Goal: Transaction & Acquisition: Purchase product/service

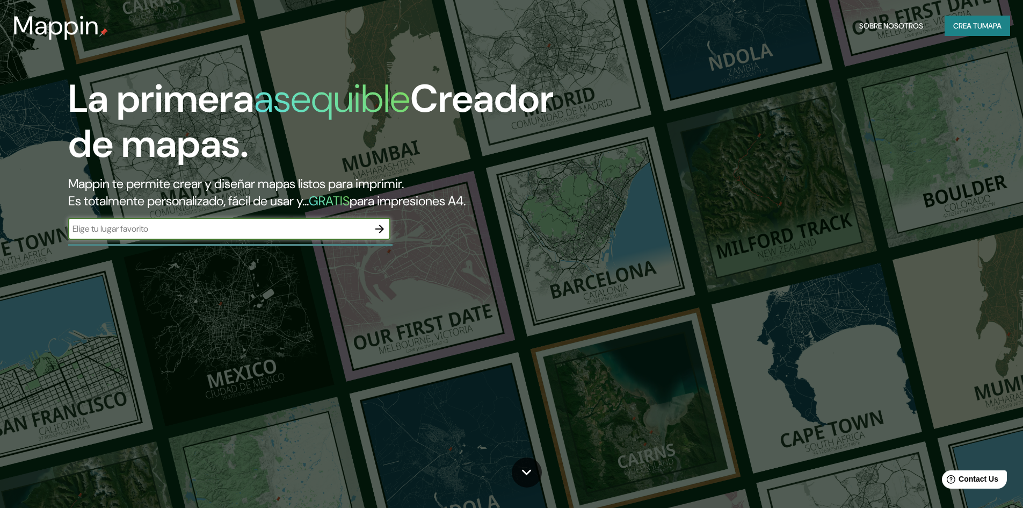
click at [189, 232] on input "text" at bounding box center [218, 228] width 301 height 12
type input "[GEOGRAPHIC_DATA]"
click at [390, 228] on button "button" at bounding box center [379, 228] width 21 height 21
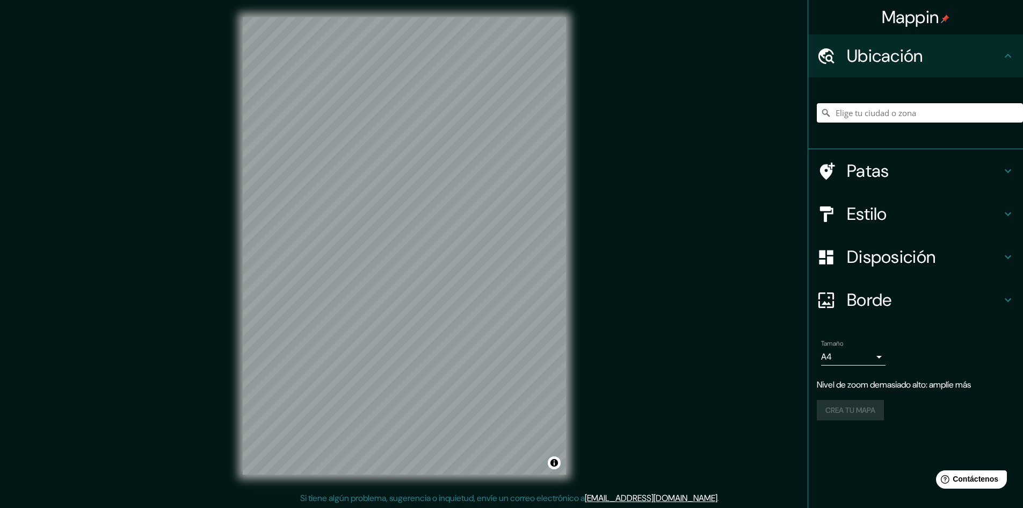
click at [835, 118] on input "Elige tu ciudad o zona" at bounding box center [920, 112] width 206 height 19
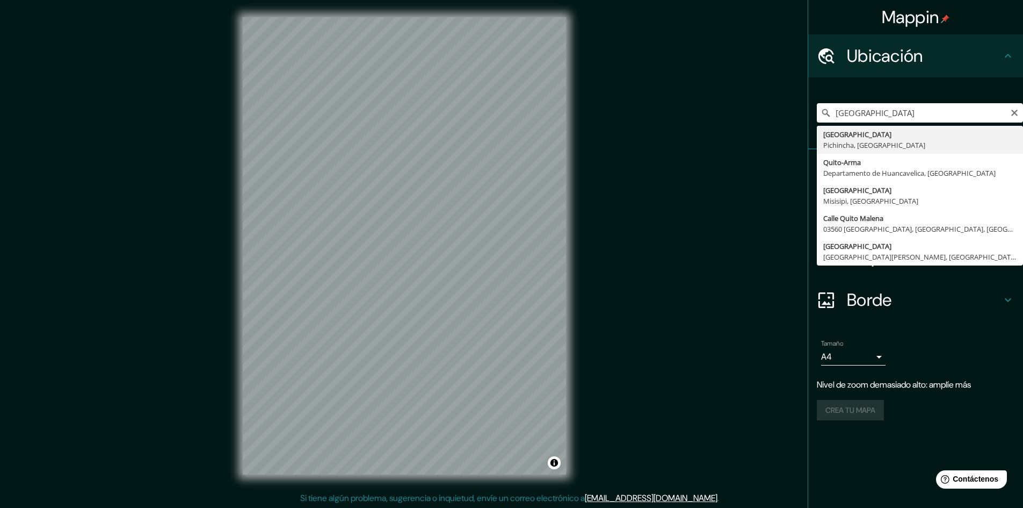
type input "[GEOGRAPHIC_DATA], [GEOGRAPHIC_DATA], [GEOGRAPHIC_DATA]"
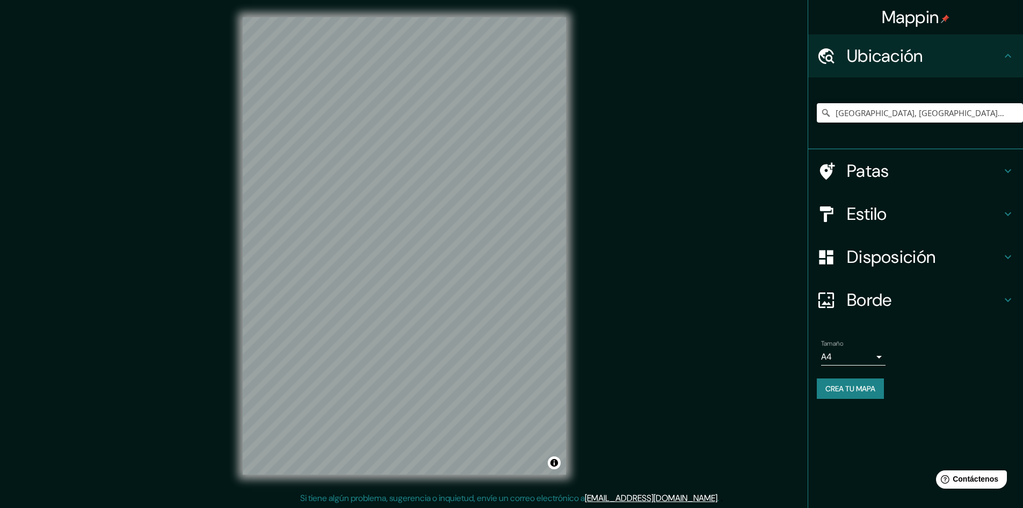
click at [893, 176] on h4 "Patas" at bounding box center [924, 170] width 155 height 21
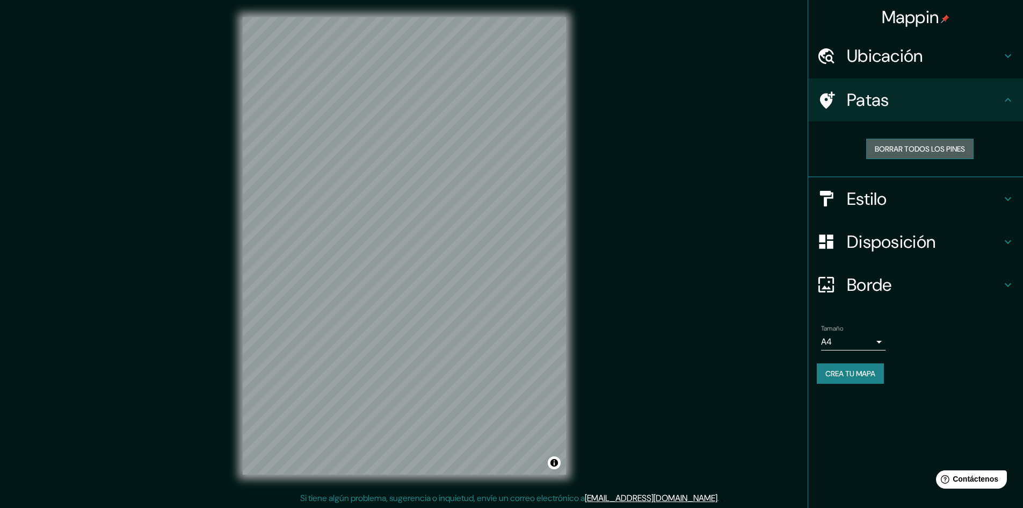
click at [909, 150] on font "Borrar todos los pines" at bounding box center [920, 149] width 90 height 10
click at [920, 143] on font "Borrar todos los pines" at bounding box center [920, 149] width 90 height 14
click at [859, 196] on font "Estilo" at bounding box center [867, 198] width 40 height 23
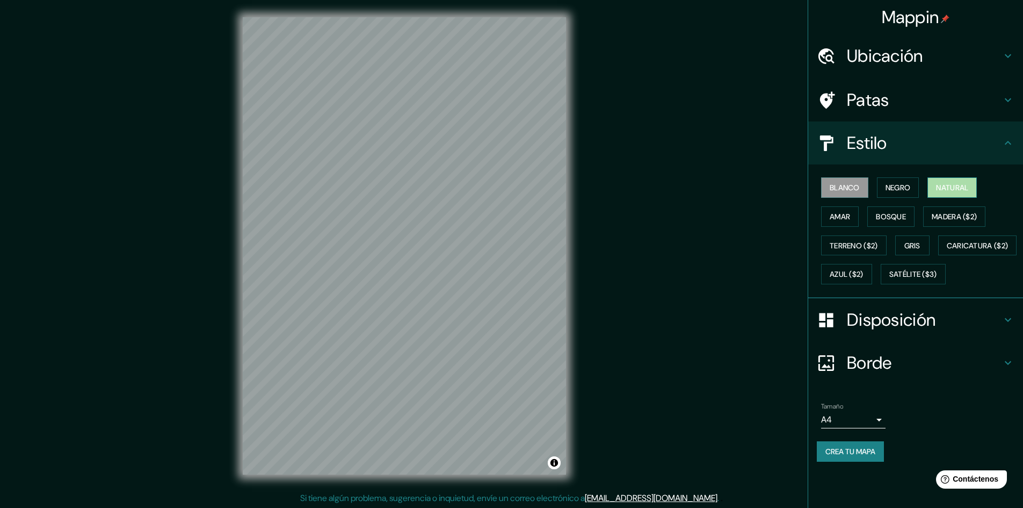
click at [956, 185] on font "Natural" at bounding box center [952, 188] width 32 height 10
click at [856, 212] on button "Amar" at bounding box center [840, 216] width 38 height 20
click at [901, 215] on font "Bosque" at bounding box center [891, 217] width 30 height 10
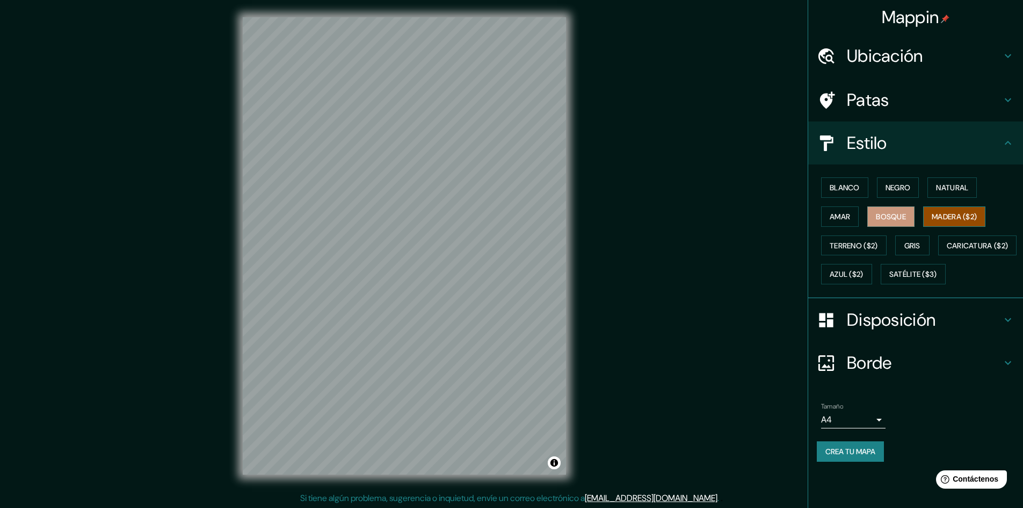
click at [947, 211] on font "Madera ($2)" at bounding box center [954, 217] width 45 height 14
click at [856, 245] on font "Terreno ($2)" at bounding box center [854, 246] width 48 height 10
click at [915, 241] on font "Gris" at bounding box center [913, 246] width 16 height 10
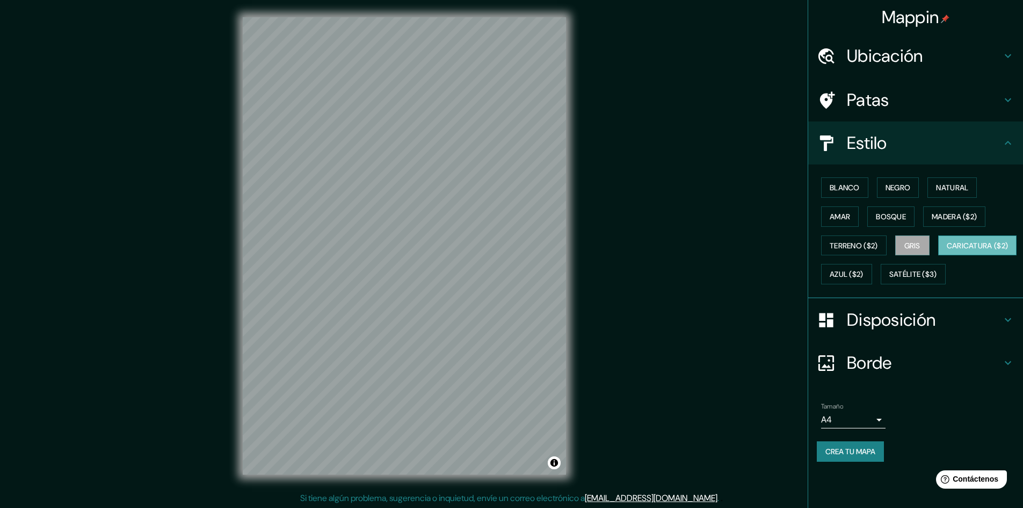
click at [938, 256] on button "Caricatura ($2)" at bounding box center [977, 245] width 79 height 20
click at [890, 279] on font "Satélite ($3)" at bounding box center [914, 275] width 48 height 10
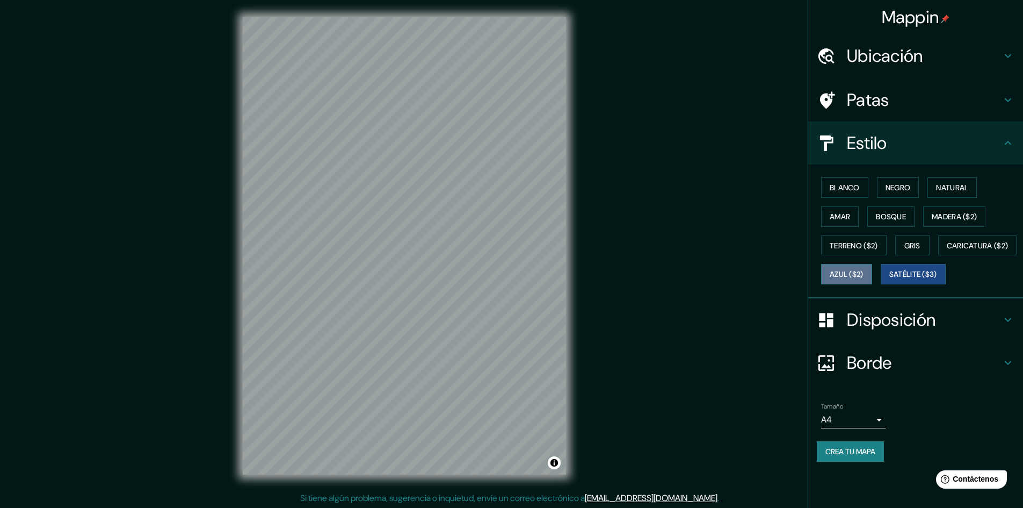
click at [864, 275] on font "Azul ($2)" at bounding box center [847, 275] width 34 height 10
click at [890, 279] on font "Satélite ($3)" at bounding box center [914, 275] width 48 height 10
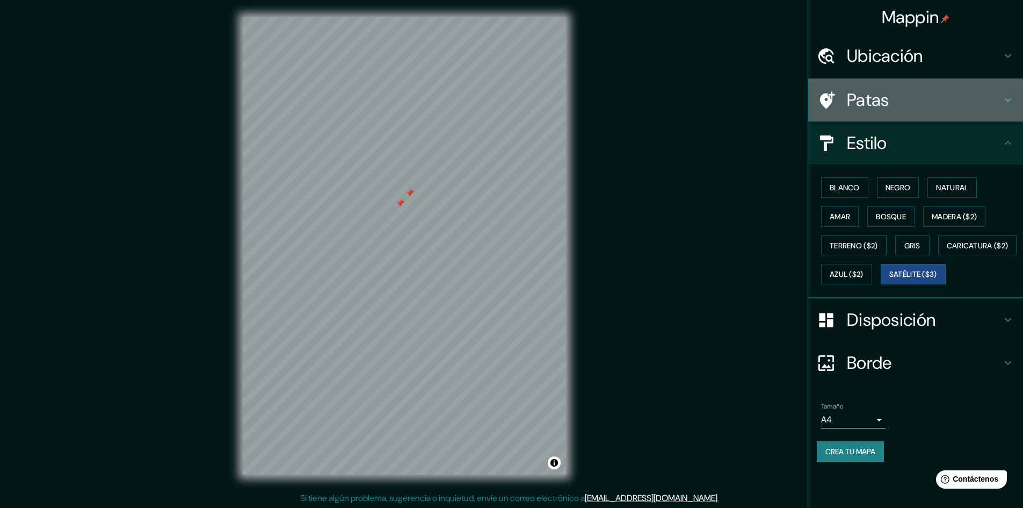
click at [919, 110] on h4 "Patas" at bounding box center [924, 99] width 155 height 21
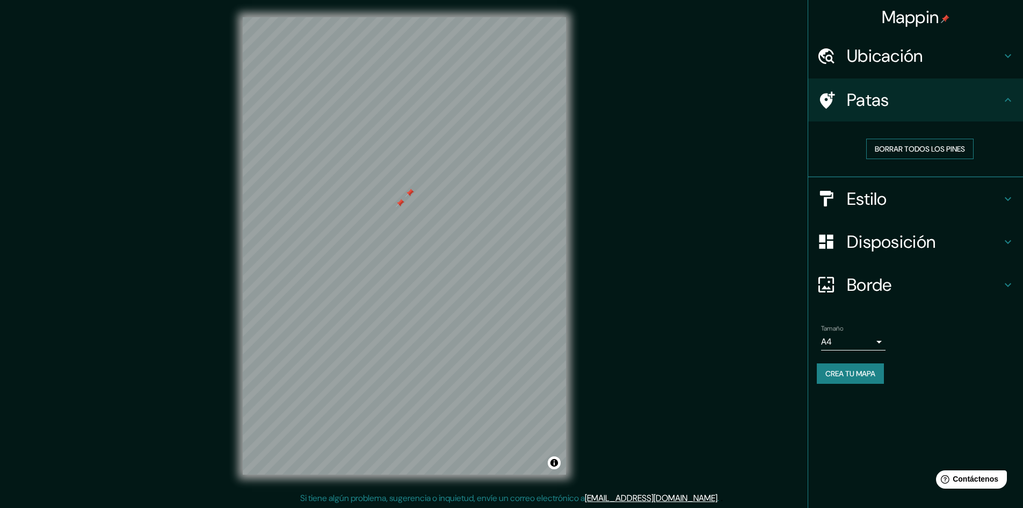
click at [901, 147] on font "Borrar todos los pines" at bounding box center [920, 149] width 90 height 10
click at [904, 248] on font "Disposición" at bounding box center [891, 241] width 89 height 23
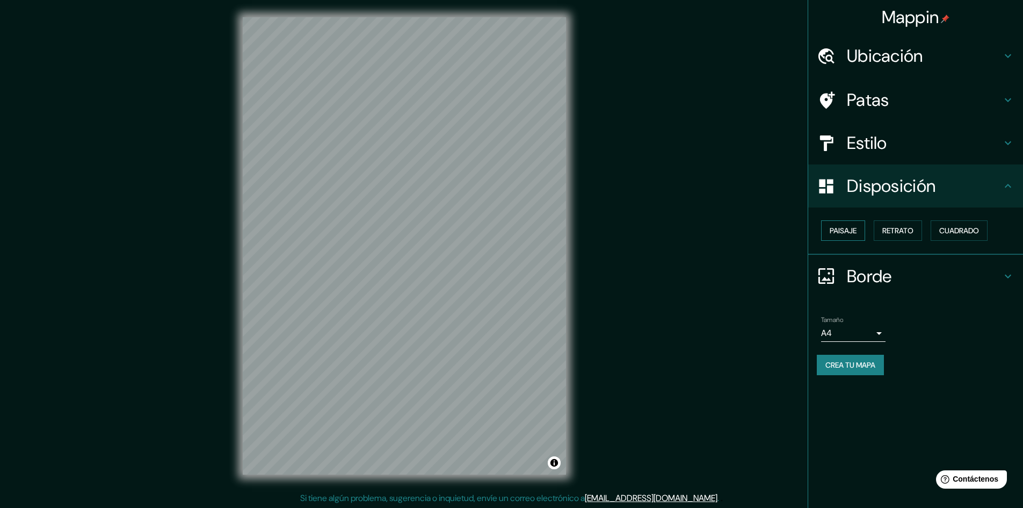
click at [857, 227] on font "Paisaje" at bounding box center [843, 231] width 27 height 10
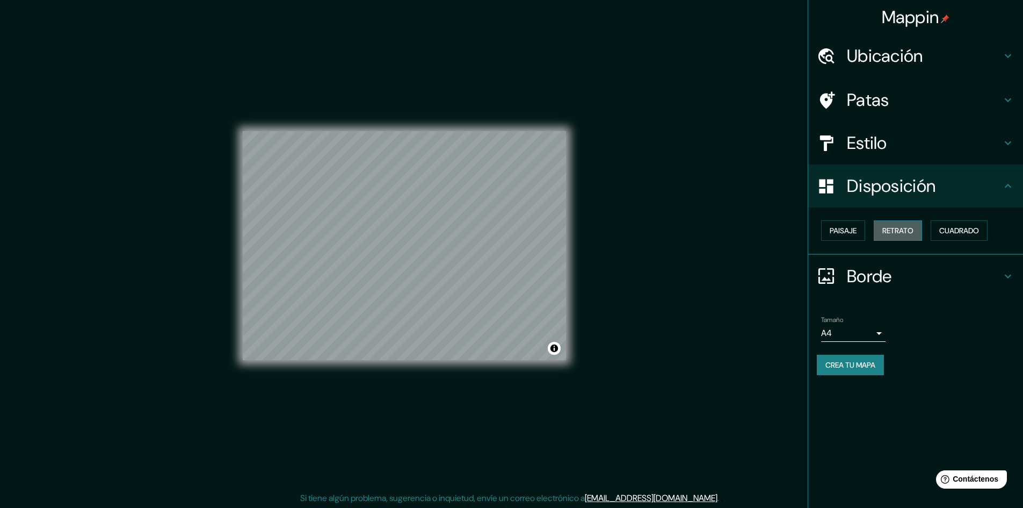
click at [891, 232] on font "Retrato" at bounding box center [898, 231] width 31 height 10
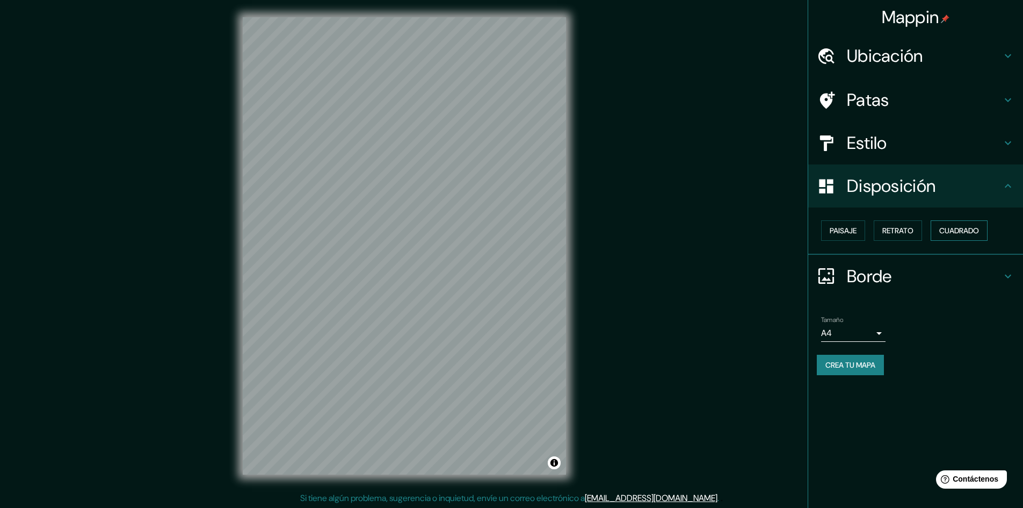
click at [941, 231] on button "Cuadrado" at bounding box center [959, 230] width 57 height 20
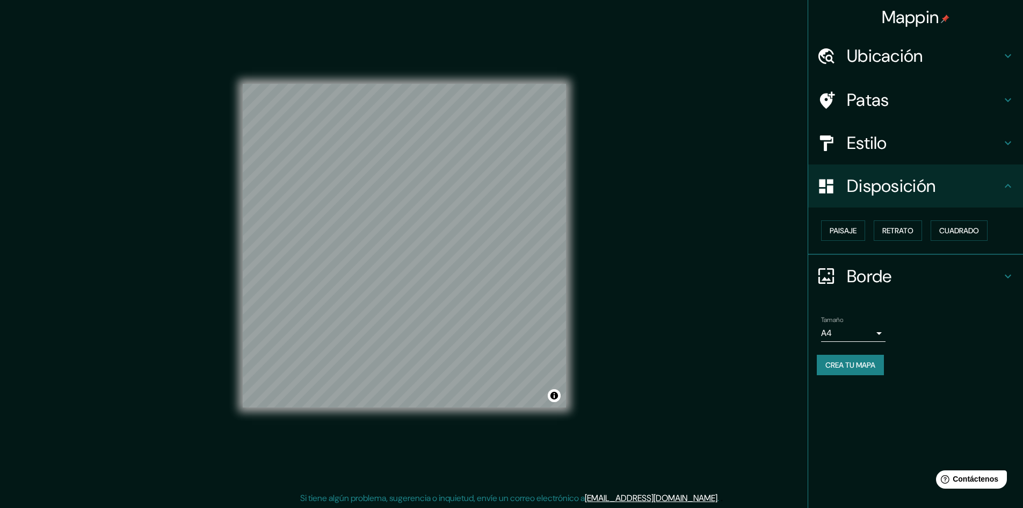
click at [925, 230] on div "Paisaje Retrato Cuadrado" at bounding box center [920, 230] width 206 height 29
click at [909, 230] on font "Retrato" at bounding box center [898, 231] width 31 height 10
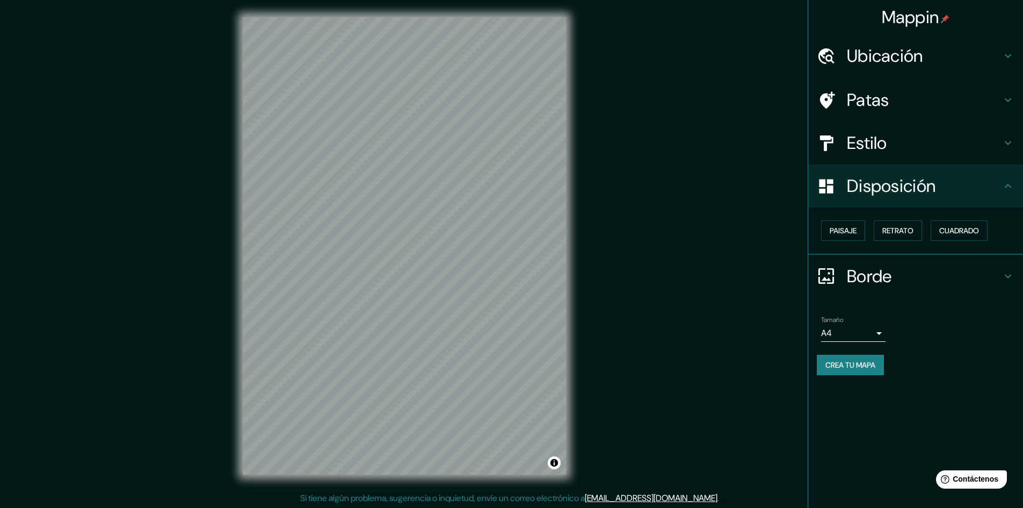
click at [905, 200] on div "Disposición" at bounding box center [915, 185] width 215 height 43
click at [854, 228] on font "Paisaje" at bounding box center [843, 231] width 27 height 10
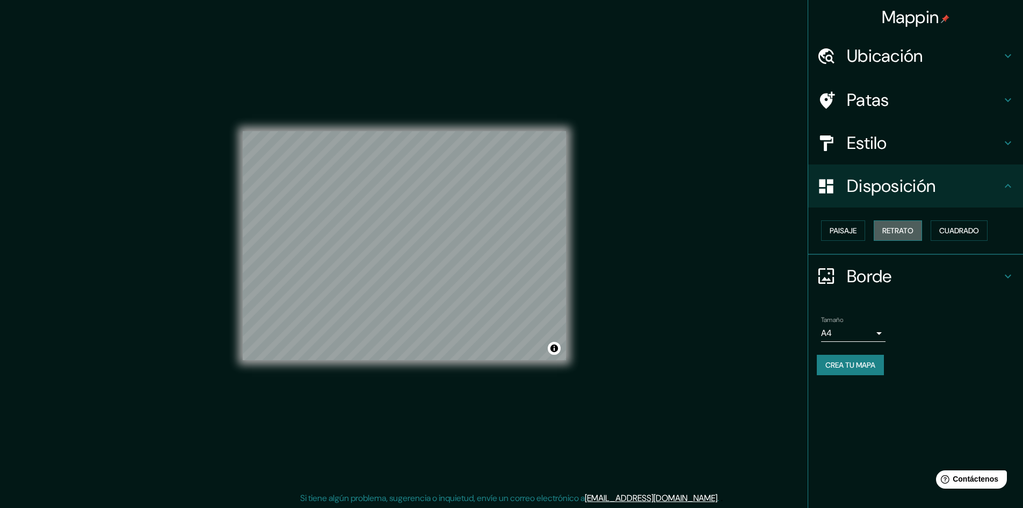
click at [892, 229] on font "Retrato" at bounding box center [898, 231] width 31 height 10
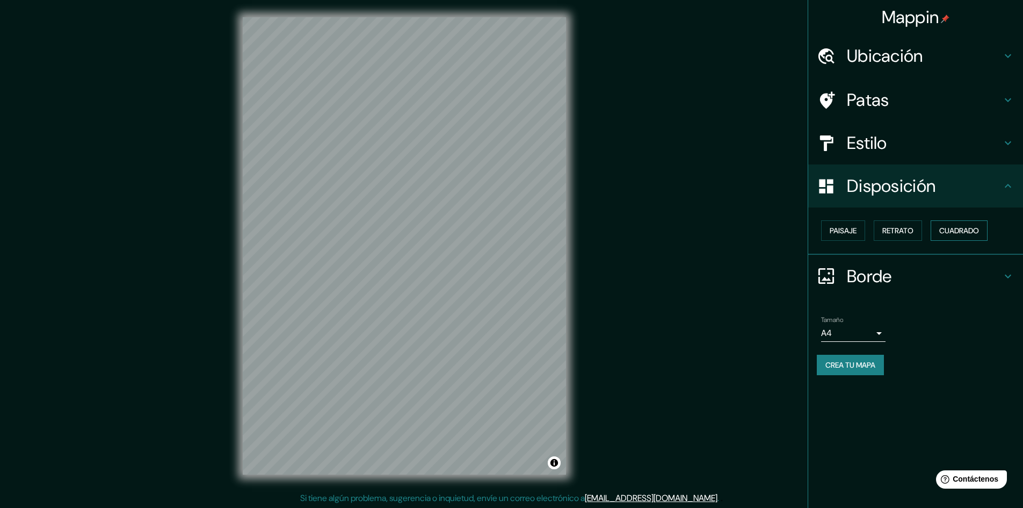
click at [979, 232] on font "Cuadrado" at bounding box center [960, 231] width 40 height 10
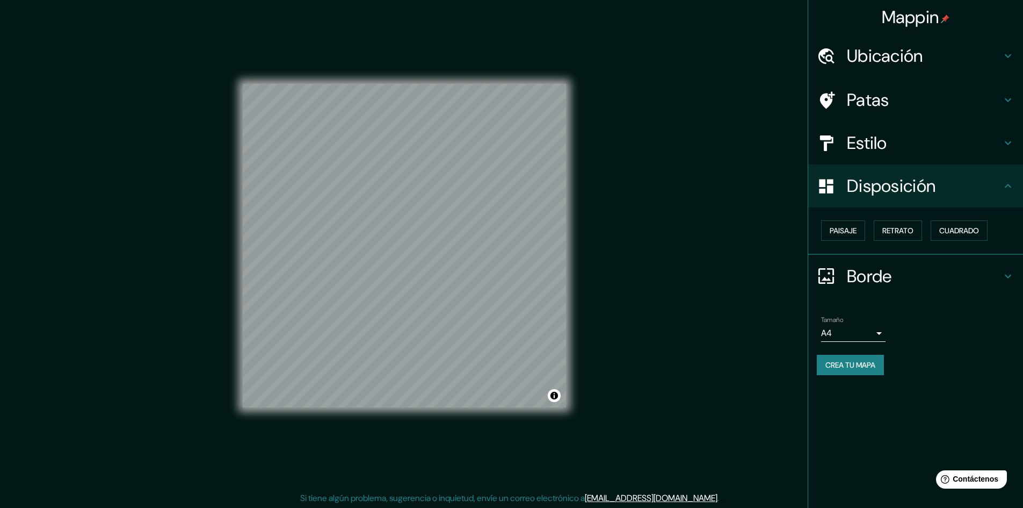
click at [914, 186] on font "Disposición" at bounding box center [891, 186] width 89 height 23
click at [944, 187] on h4 "Disposición" at bounding box center [924, 185] width 155 height 21
drag, startPoint x: 994, startPoint y: 193, endPoint x: 933, endPoint y: 251, distance: 83.6
click at [991, 198] on div "Disposición" at bounding box center [915, 185] width 215 height 43
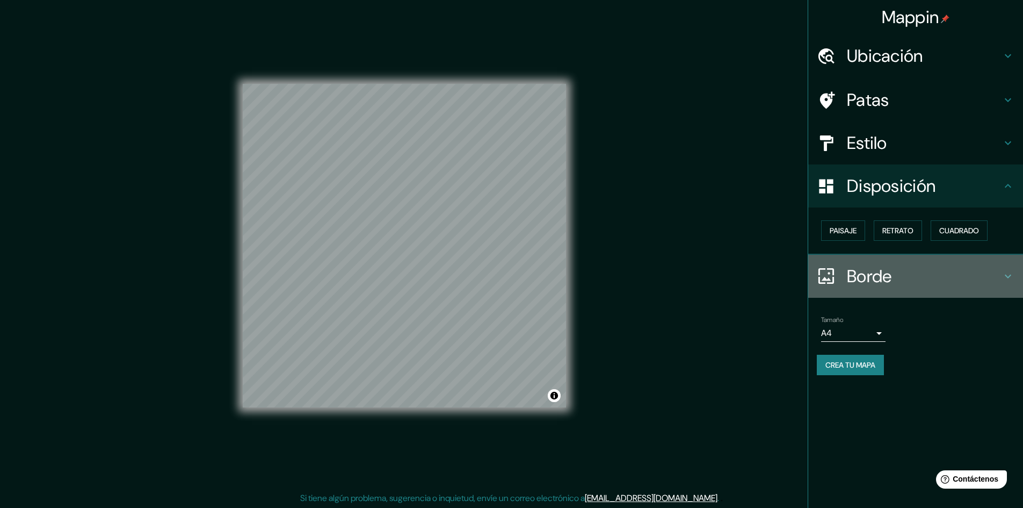
click at [941, 279] on h4 "Borde" at bounding box center [924, 275] width 155 height 21
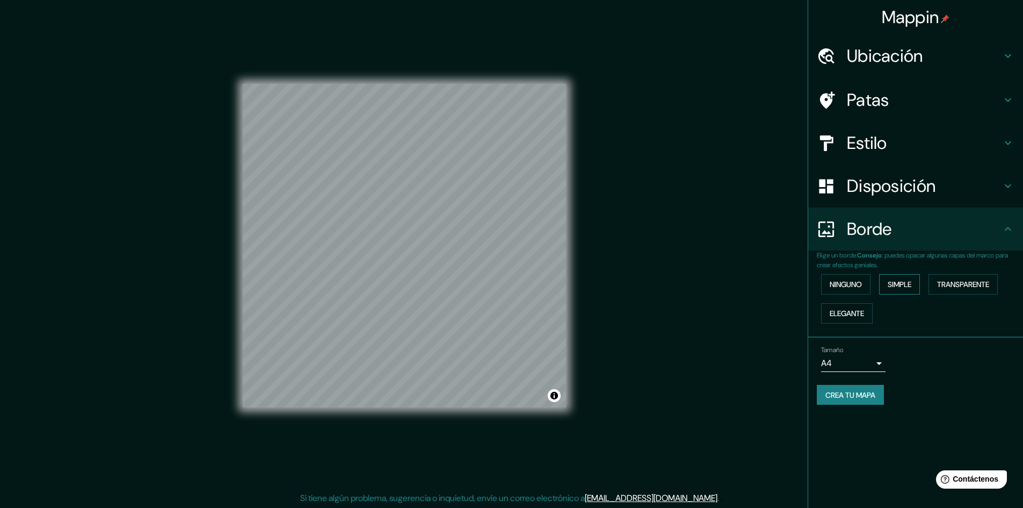
click at [905, 277] on font "Simple" at bounding box center [900, 284] width 24 height 14
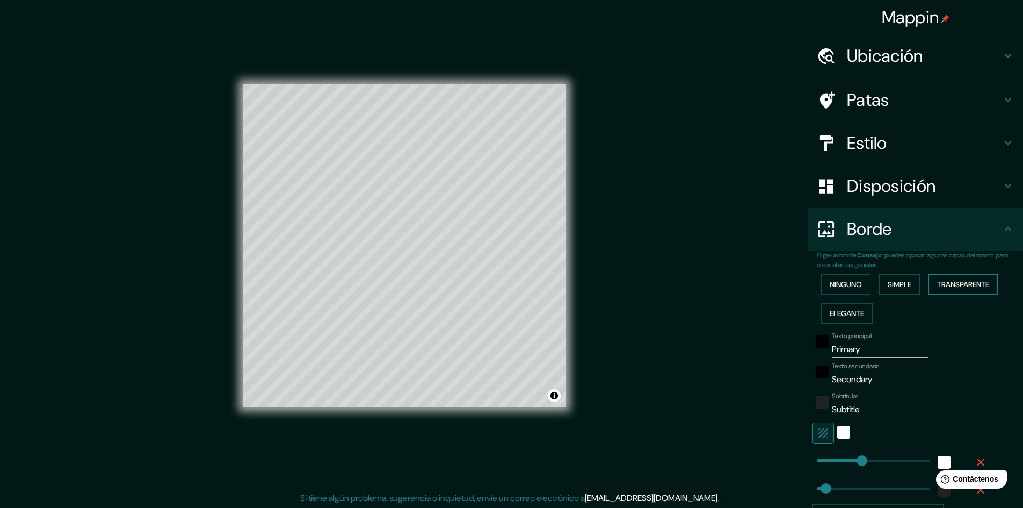
click at [959, 284] on font "Transparente" at bounding box center [963, 284] width 52 height 10
click at [849, 309] on font "Elegante" at bounding box center [847, 313] width 34 height 10
click at [847, 291] on font "Ninguno" at bounding box center [846, 284] width 32 height 14
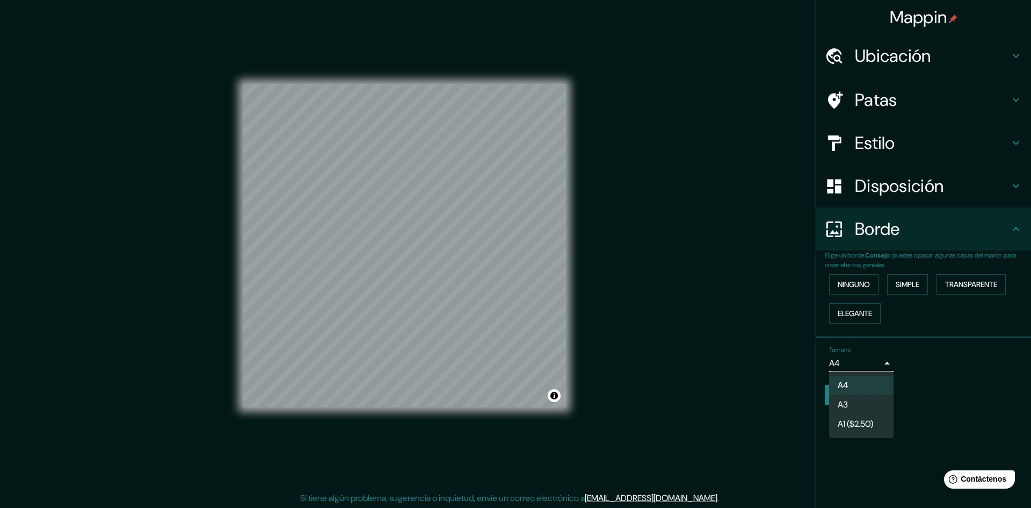
click at [877, 359] on body "Mappin Ubicación [GEOGRAPHIC_DATA], [GEOGRAPHIC_DATA], [GEOGRAPHIC_DATA] Patas …" at bounding box center [515, 254] width 1031 height 508
click at [869, 405] on li "A3" at bounding box center [861, 405] width 64 height 20
type input "a4"
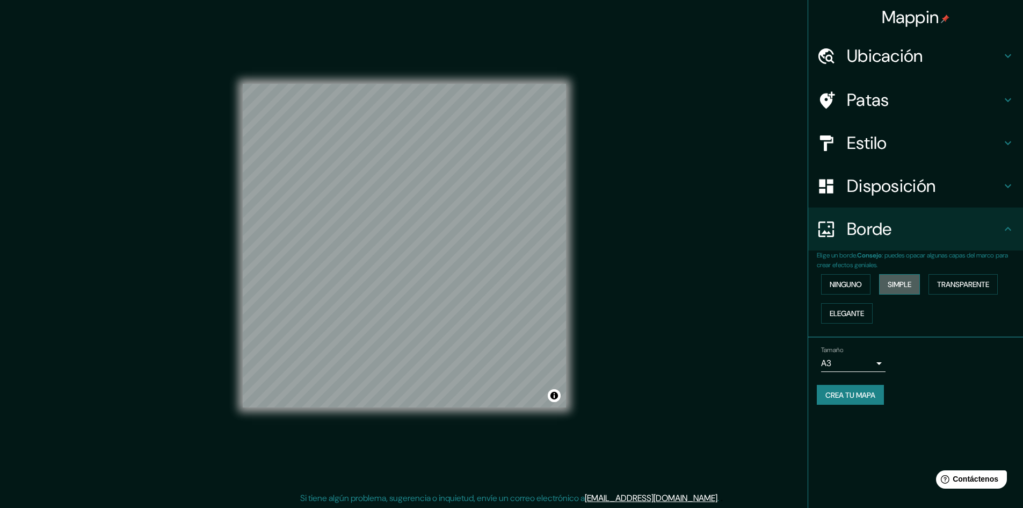
click at [901, 281] on font "Simple" at bounding box center [900, 284] width 24 height 10
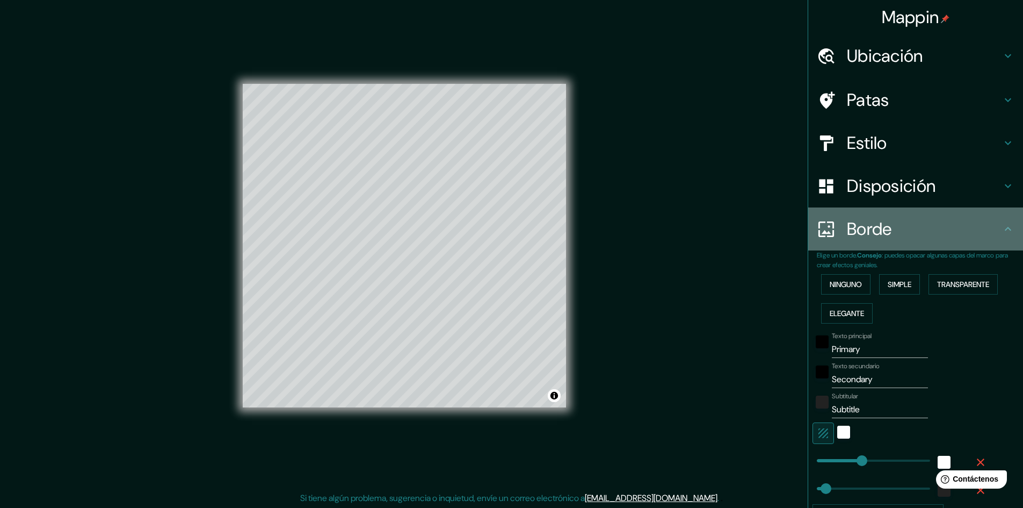
click at [912, 230] on h4 "Borde" at bounding box center [924, 228] width 155 height 21
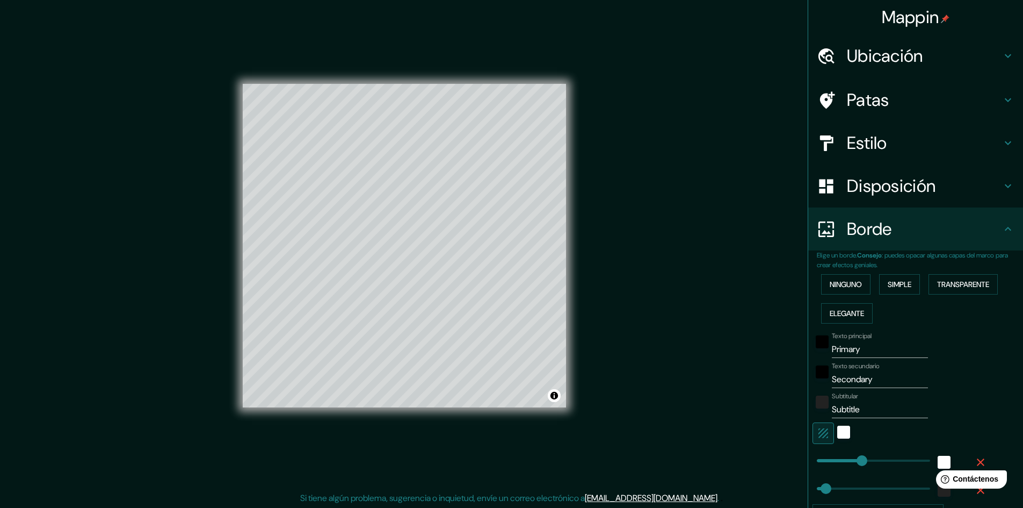
click at [913, 198] on div "Disposición" at bounding box center [915, 185] width 215 height 43
type input "241"
type input "48"
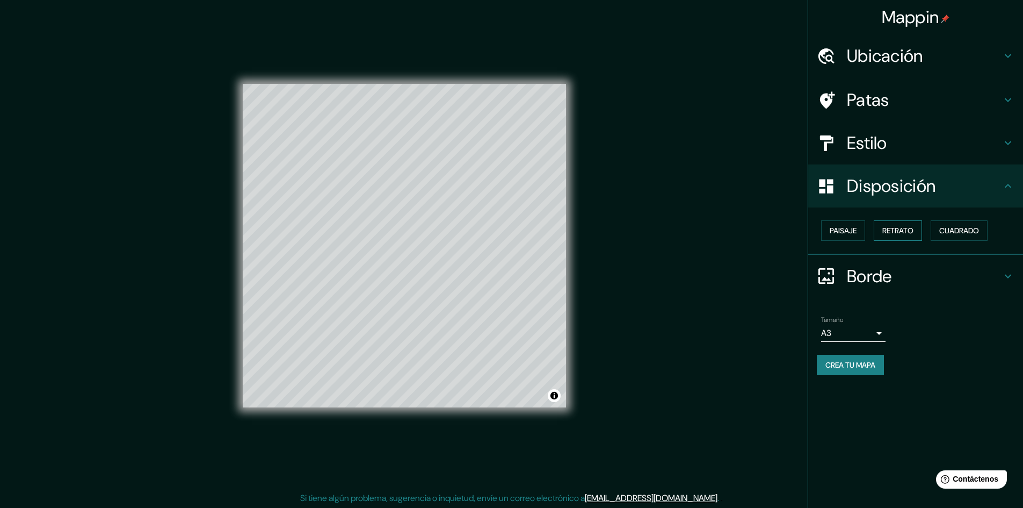
click at [911, 235] on font "Retrato" at bounding box center [898, 231] width 31 height 10
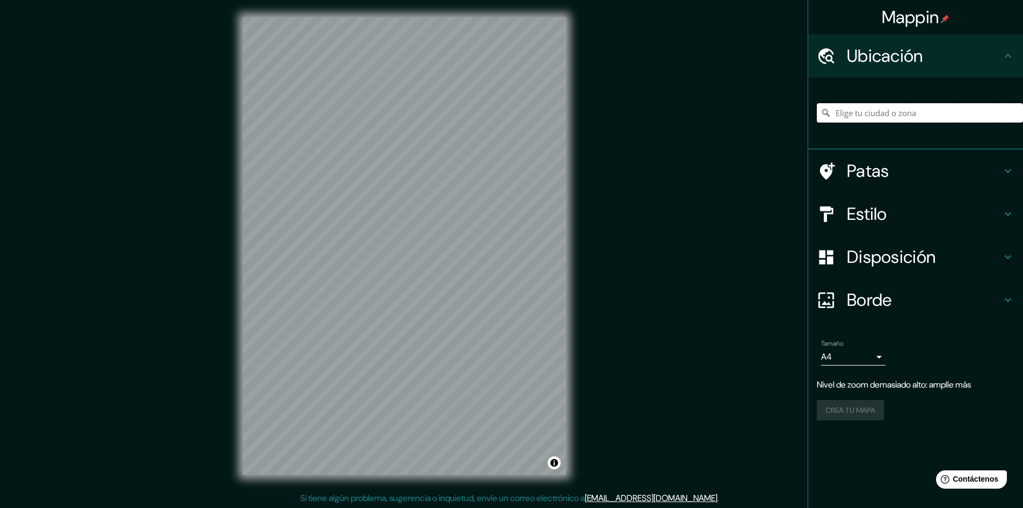
click at [875, 104] on input "Elige tu ciudad o zona" at bounding box center [920, 112] width 206 height 19
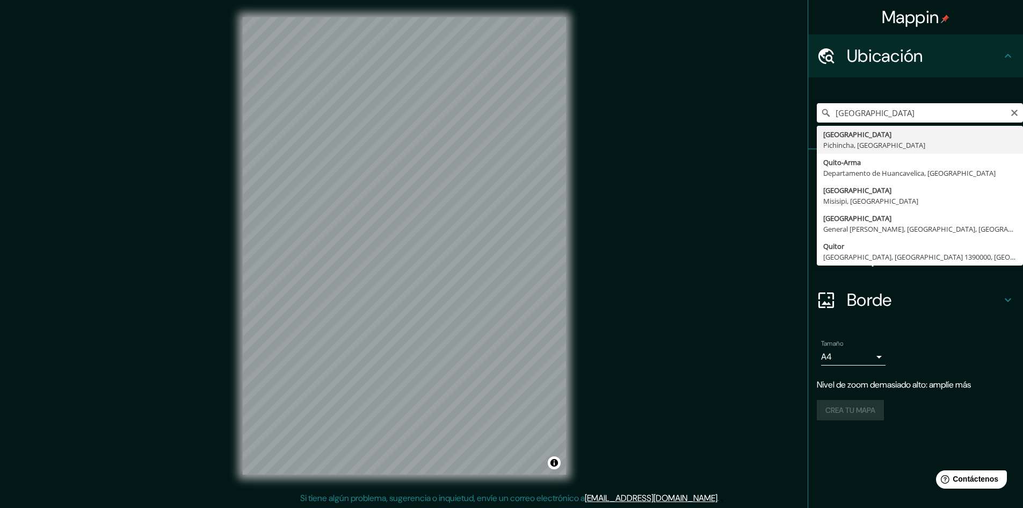
type input "[GEOGRAPHIC_DATA], [GEOGRAPHIC_DATA], [GEOGRAPHIC_DATA]"
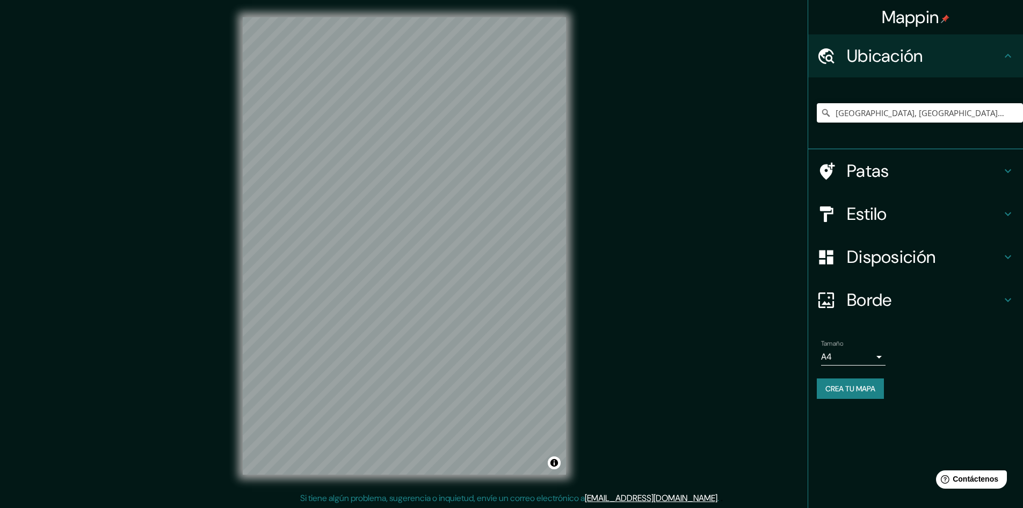
click at [901, 175] on h4 "Patas" at bounding box center [924, 170] width 155 height 21
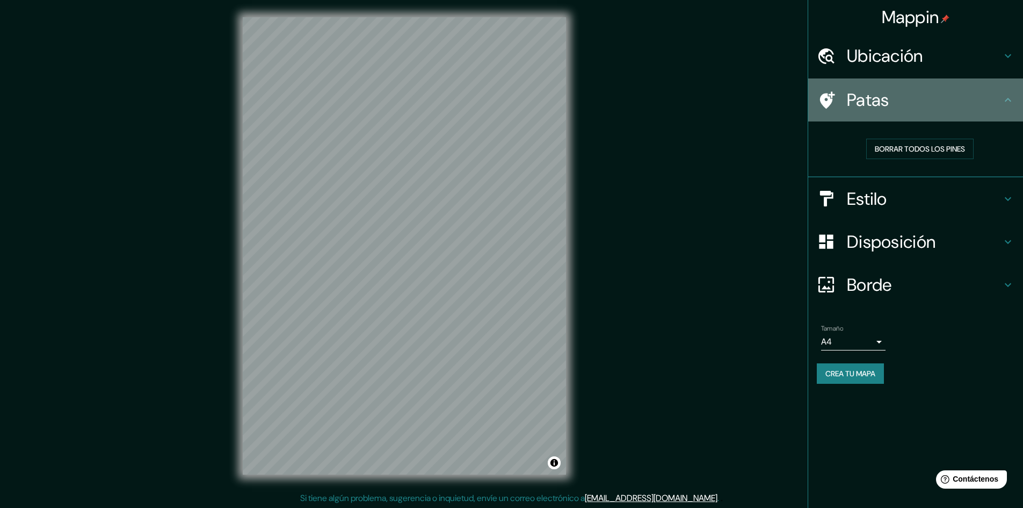
click at [938, 102] on h4 "Patas" at bounding box center [924, 99] width 155 height 21
